Goal: Information Seeking & Learning: Understand process/instructions

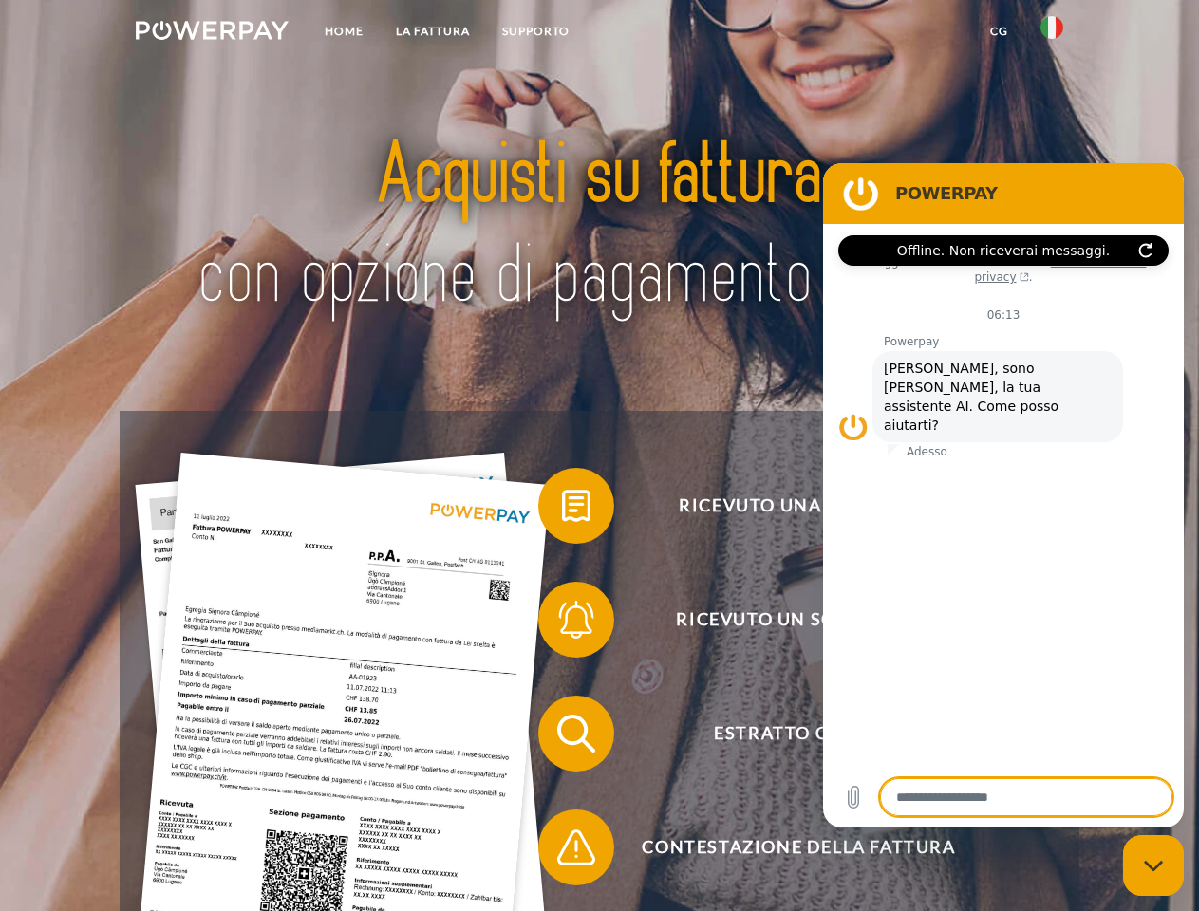
click at [212, 33] on img at bounding box center [212, 30] width 153 height 19
click at [1051, 33] on img at bounding box center [1051, 27] width 23 height 23
click at [998, 31] on link "CG" at bounding box center [999, 31] width 50 height 34
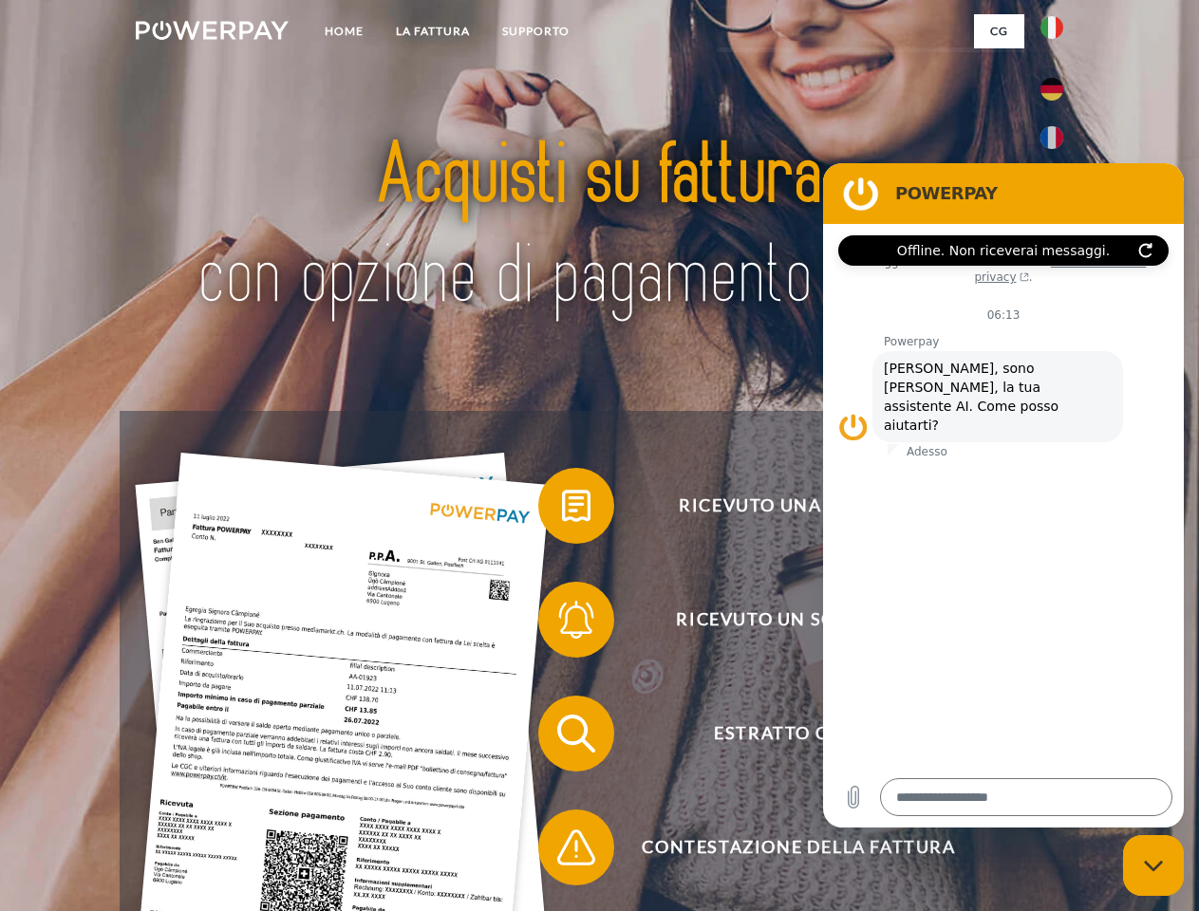
click at [562, 510] on span at bounding box center [547, 505] width 95 height 95
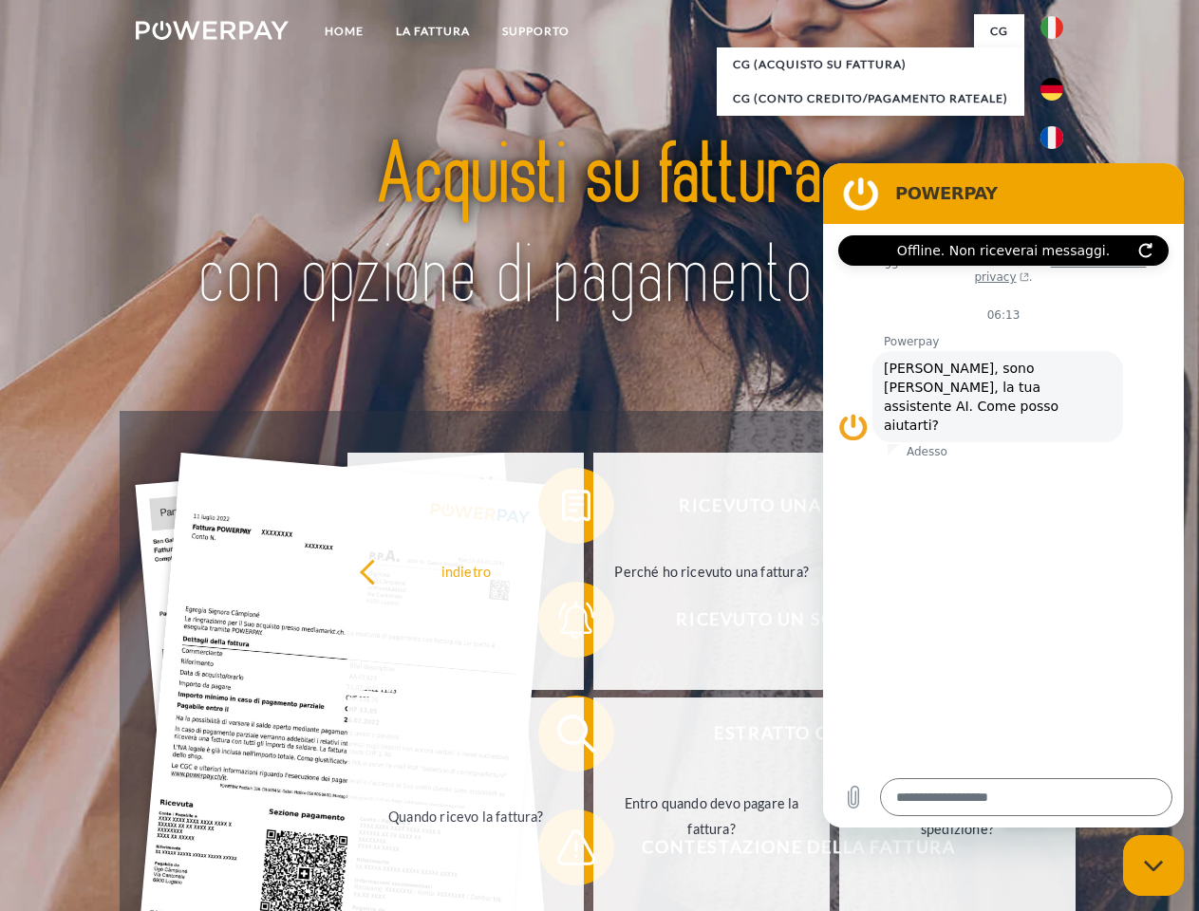
click at [562, 623] on div "Ricevuto una fattura? Ricevuto un sollecito? Estratto conto indietro" at bounding box center [599, 790] width 958 height 759
click at [593, 737] on link "Entro quando devo pagare la fattura?" at bounding box center [711, 815] width 236 height 237
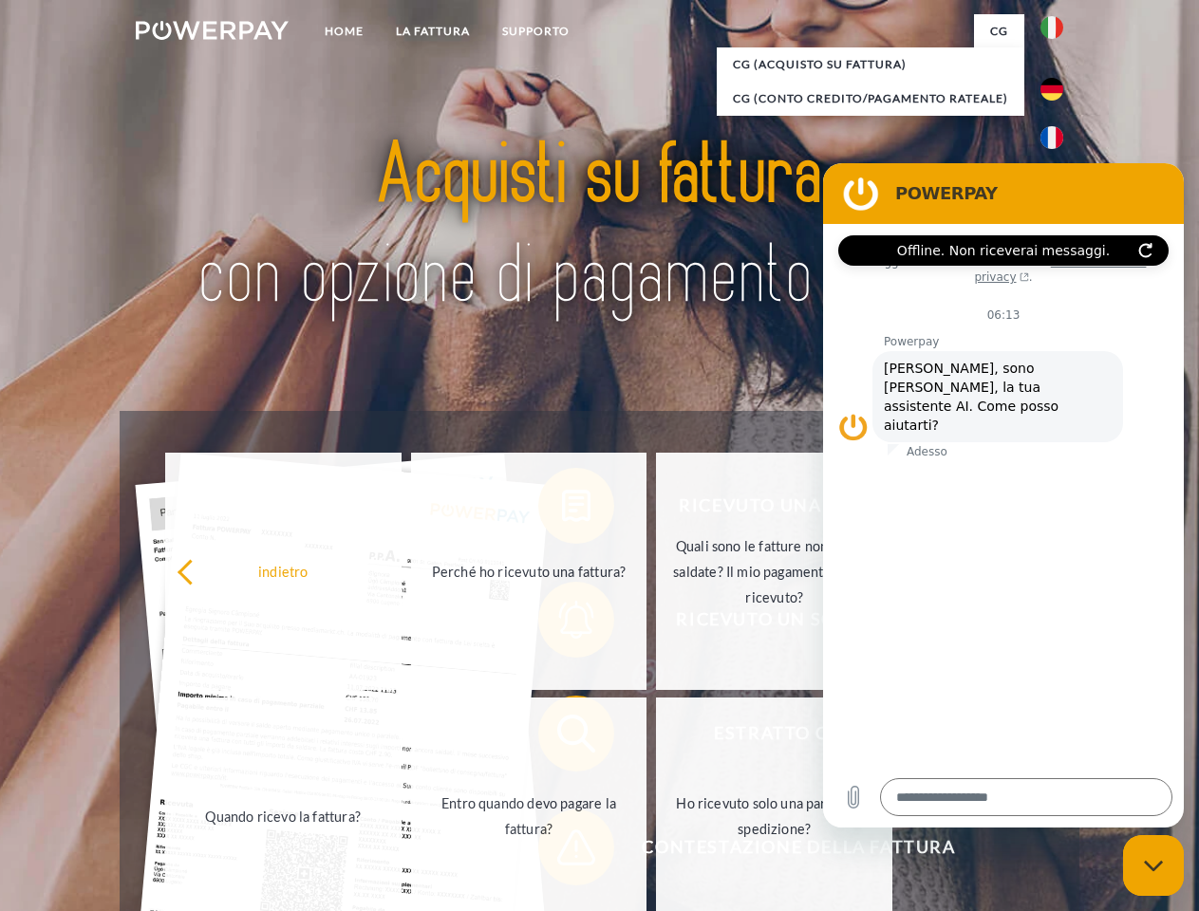
click at [562, 851] on span at bounding box center [547, 847] width 95 height 95
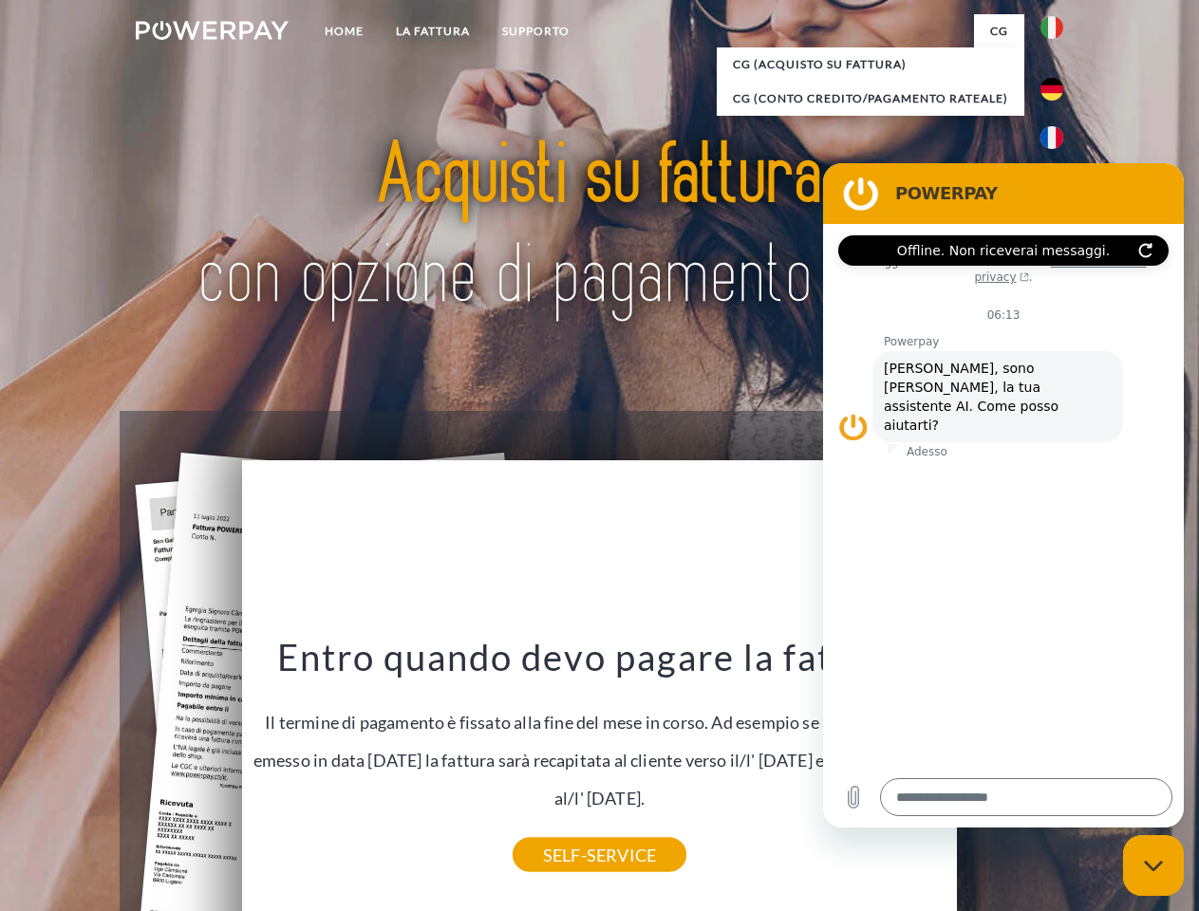
click at [1153, 865] on icon "Chiudi la finestra di messaggistica" at bounding box center [1154, 866] width 20 height 12
type textarea "*"
